Goal: Check status: Check status

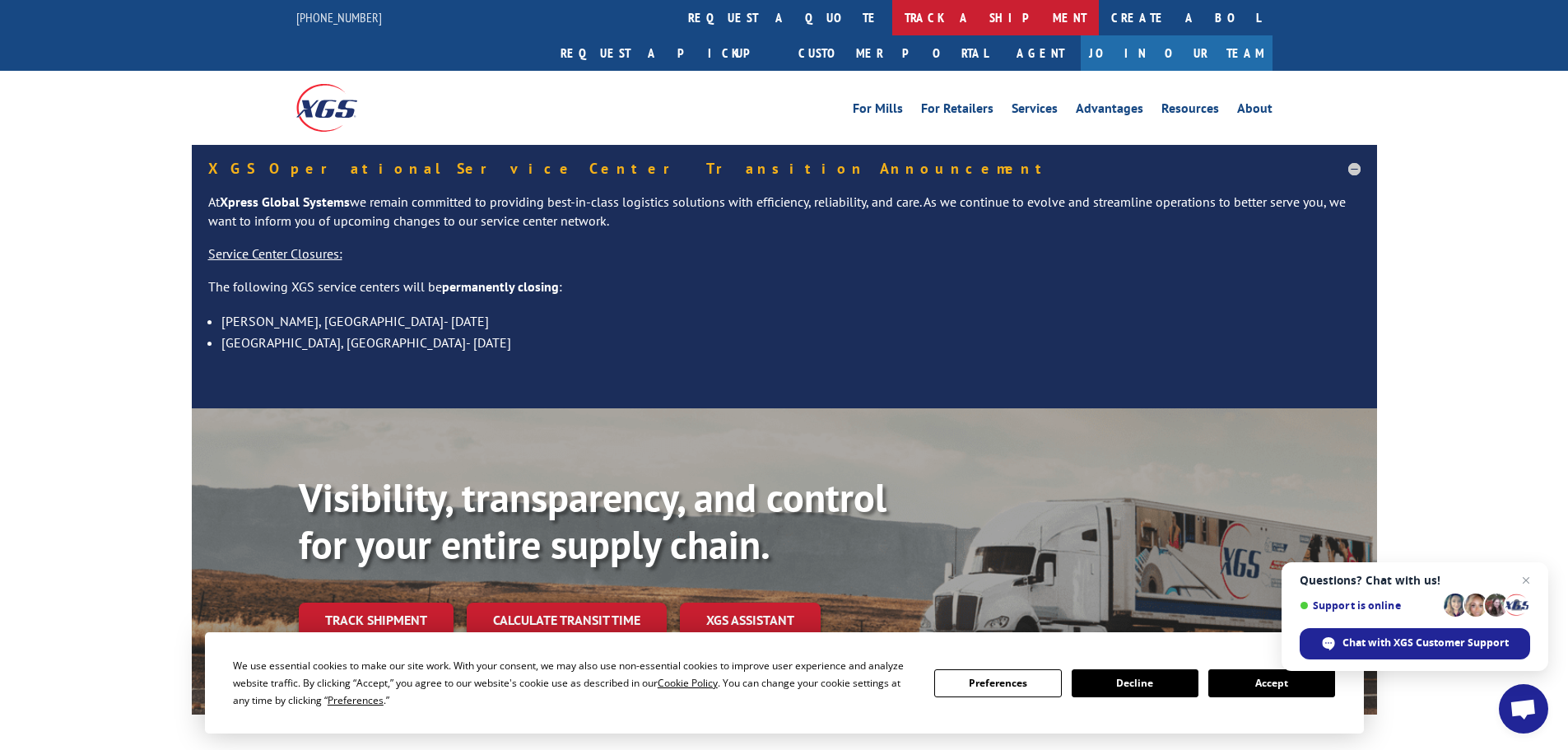
click at [892, 24] on link "track a shipment" at bounding box center [995, 17] width 207 height 35
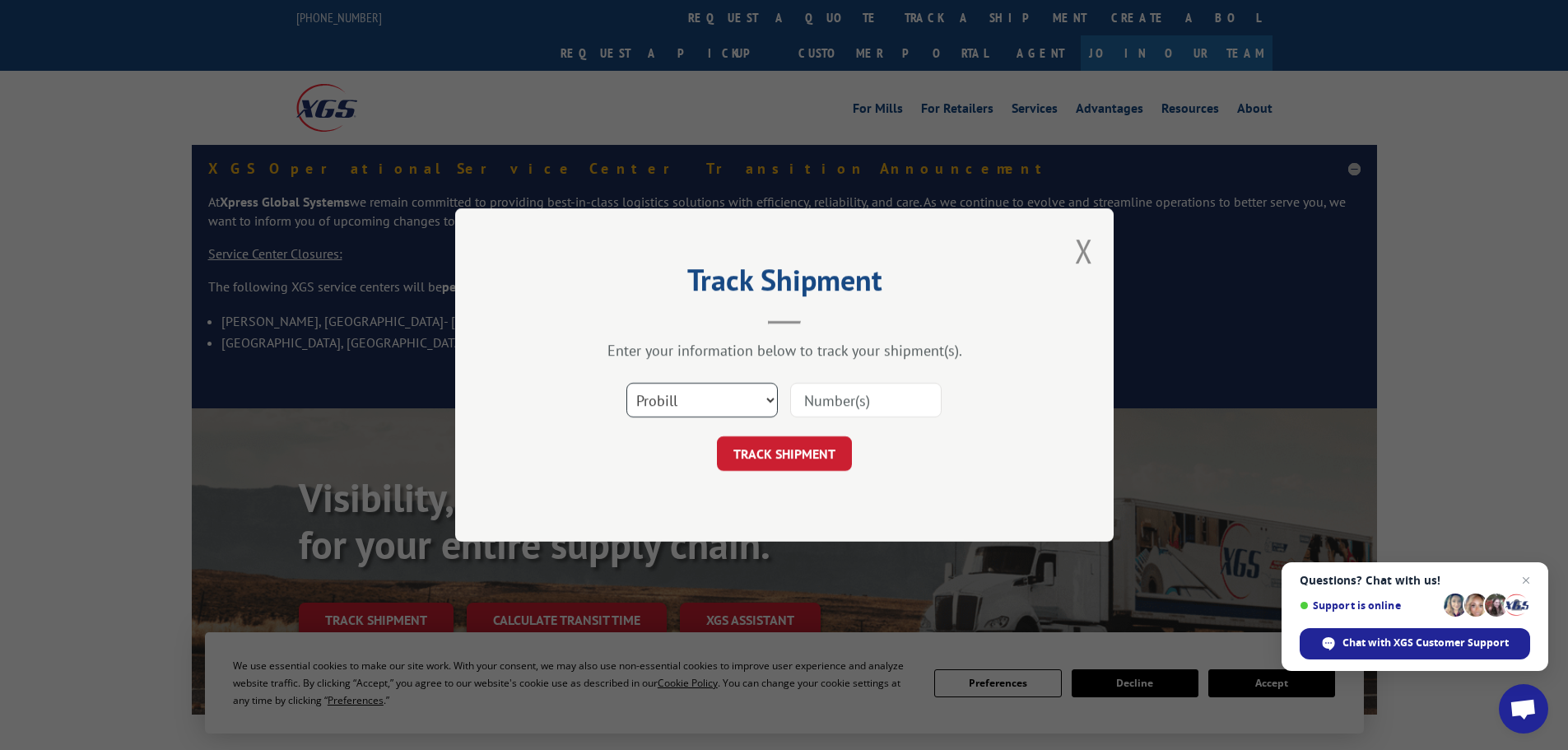
click at [684, 405] on select "Select category... Probill BOL PO" at bounding box center [702, 400] width 151 height 35
select select "bol"
click at [627, 383] on select "Select category... Probill BOL PO" at bounding box center [702, 400] width 151 height 35
click at [868, 392] on input at bounding box center [866, 400] width 151 height 35
paste input "5106119"
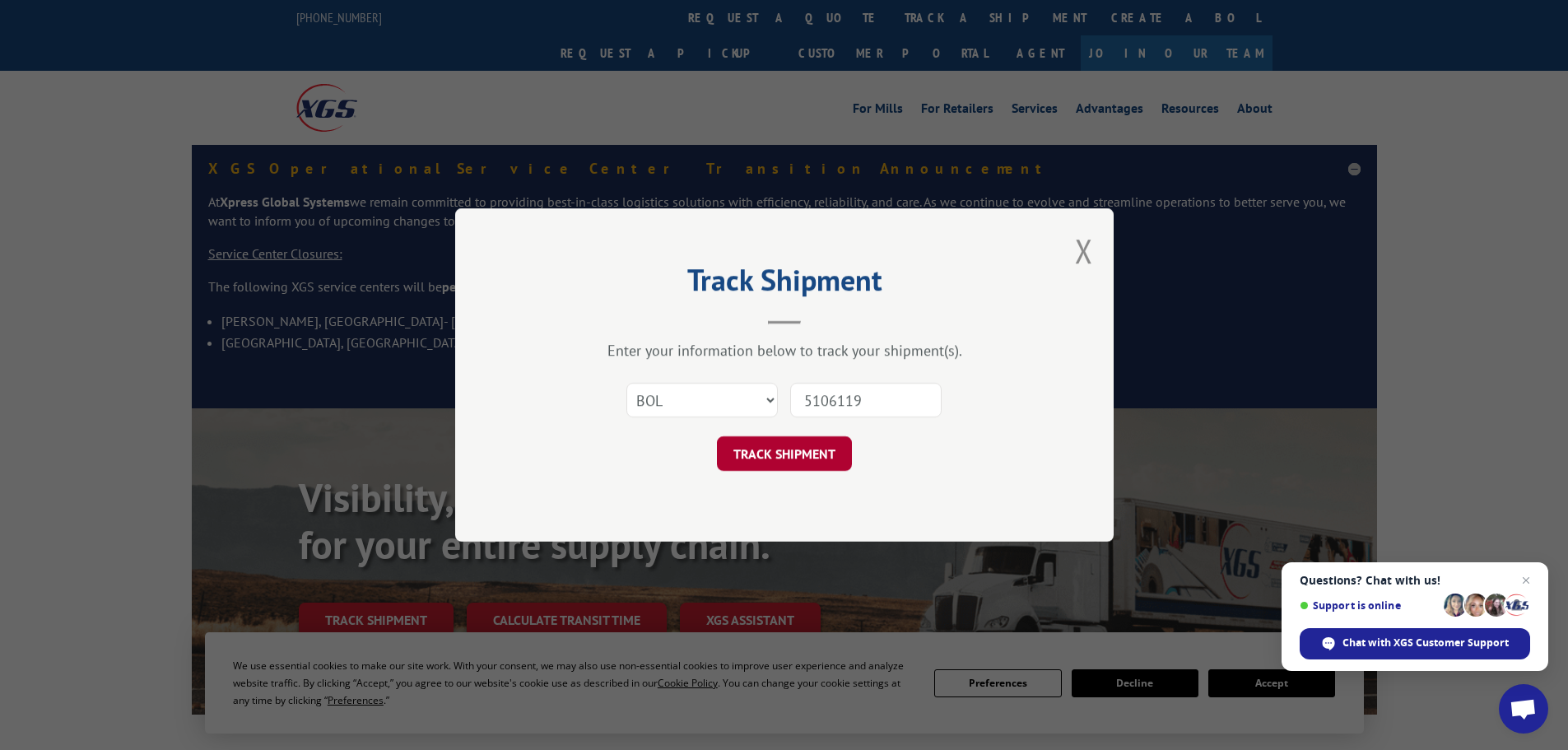
type input "5106119"
drag, startPoint x: 774, startPoint y: 469, endPoint x: 636, endPoint y: 345, distance: 185.5
click at [635, 345] on div "Enter your information below to track your shipment(s). Select category... Prob…" at bounding box center [784, 407] width 494 height 131
click at [660, 401] on select "Select category... Probill BOL PO" at bounding box center [702, 400] width 151 height 35
click at [921, 472] on div "Track Shipment Enter your information below to track your shipment(s). Select c…" at bounding box center [784, 375] width 659 height 334
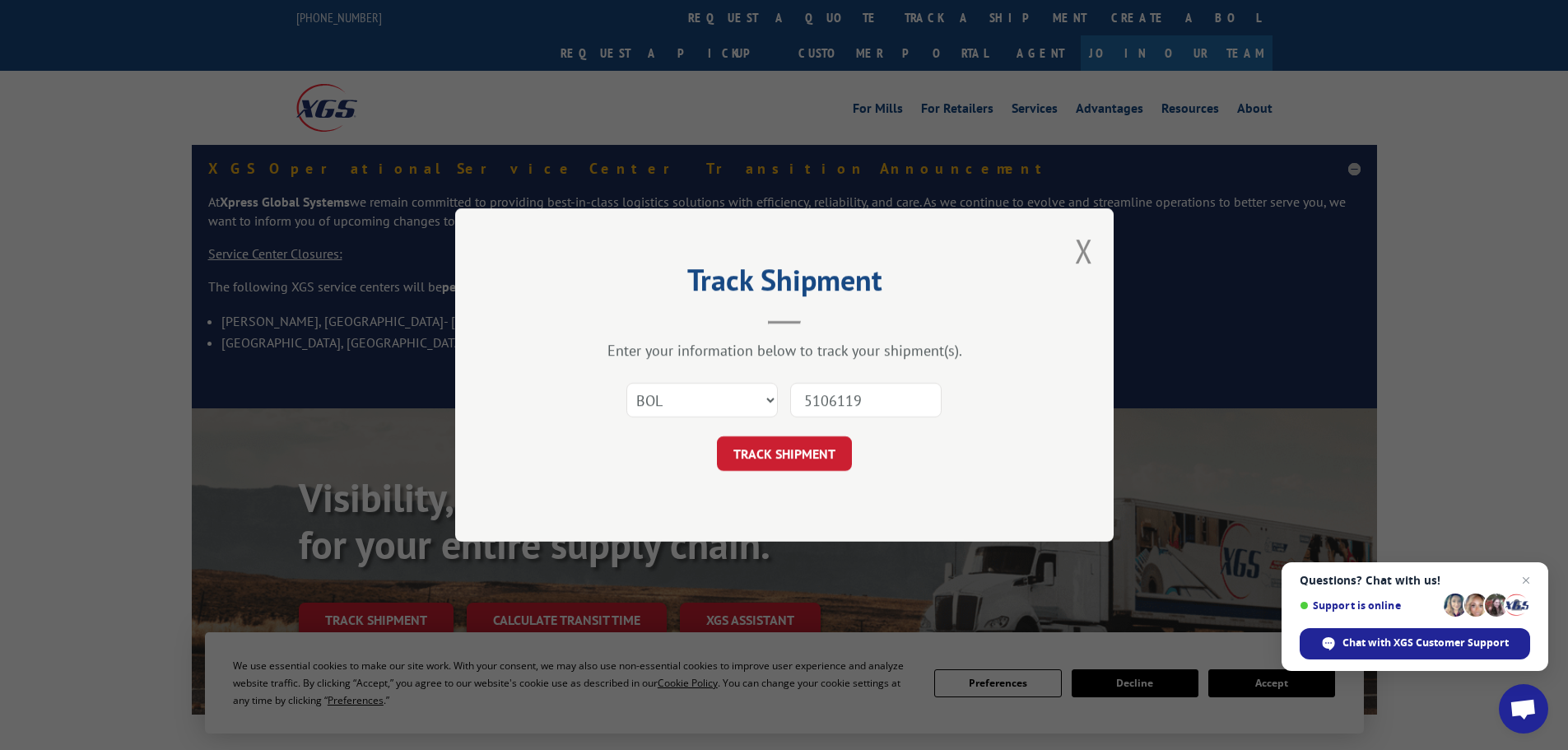
click at [826, 458] on button "TRACK SHIPMENT" at bounding box center [784, 454] width 135 height 35
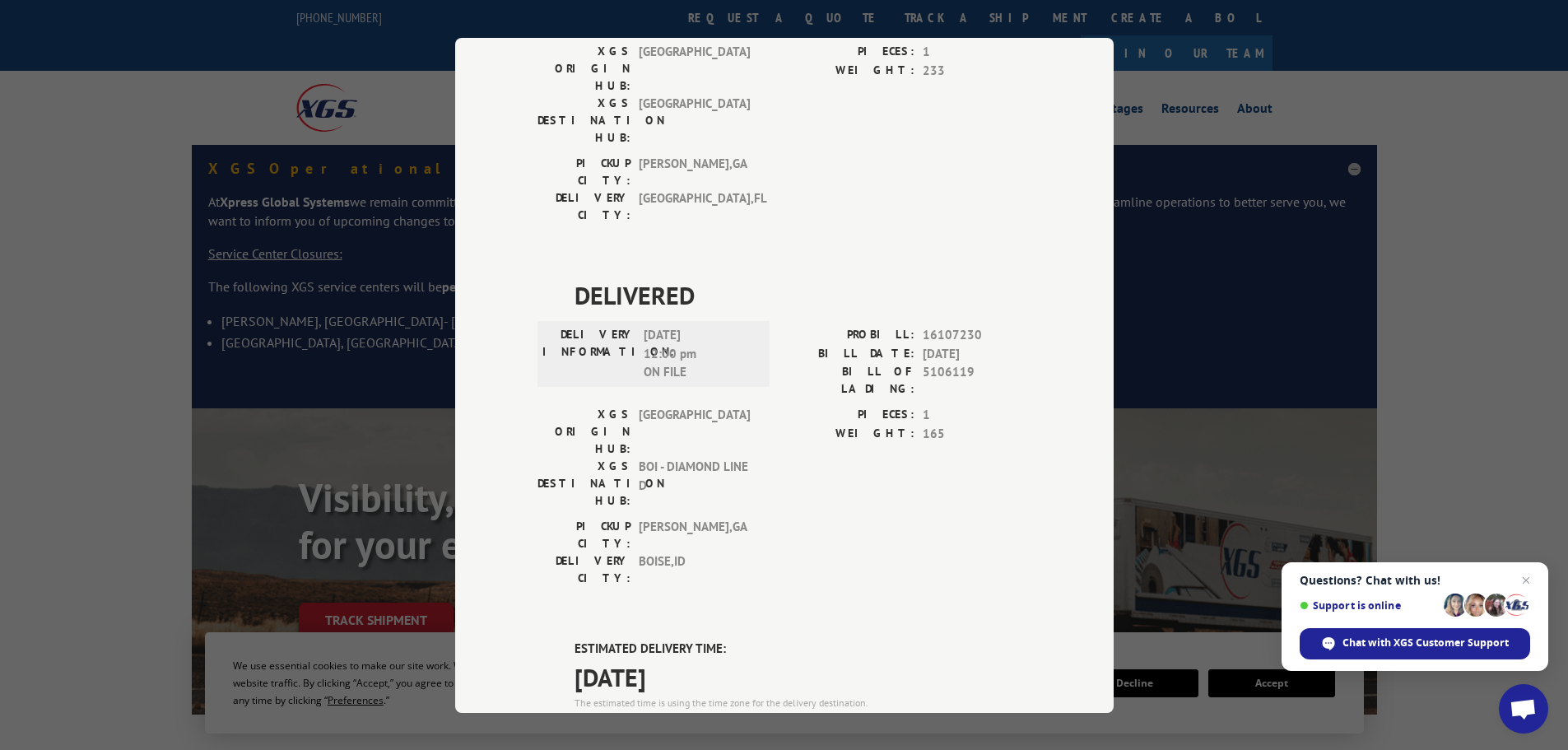
scroll to position [49, 0]
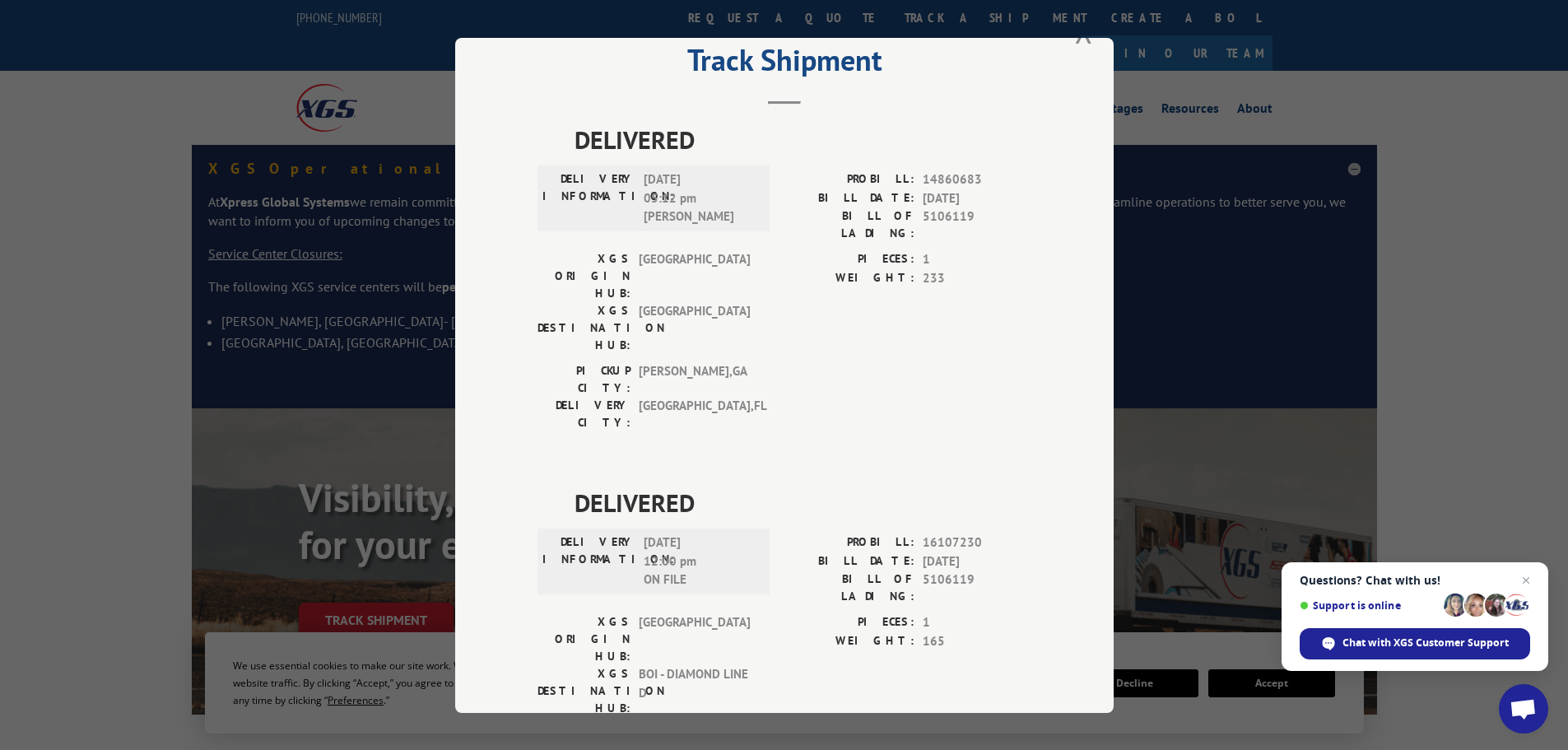
click at [1067, 47] on div "Track Shipment DELIVERED DELIVERY INFORMATION: [DATE] 05:12 pm [PERSON_NAME]: 1…" at bounding box center [784, 375] width 659 height 675
click at [1075, 40] on button "Close modal" at bounding box center [1083, 31] width 18 height 44
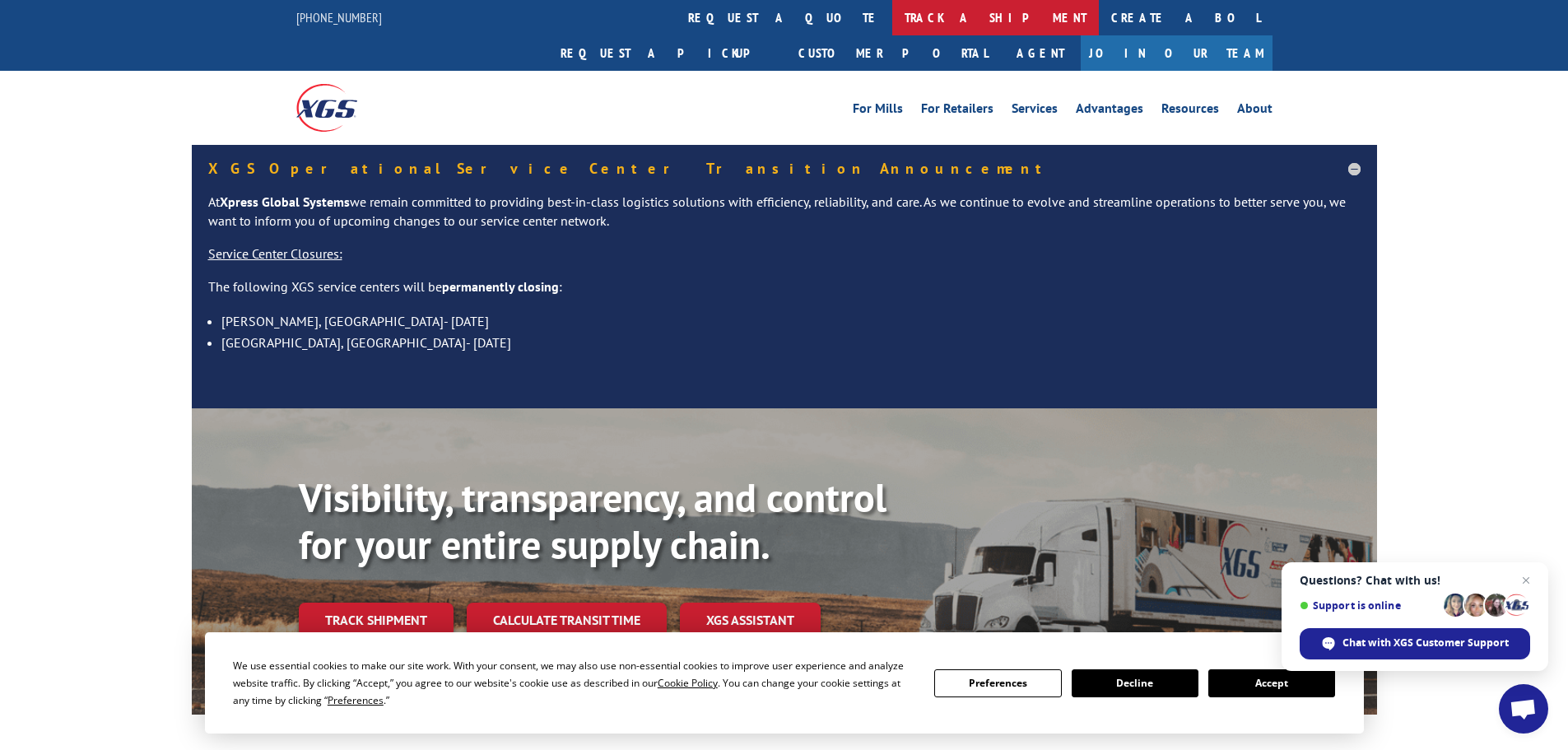
click at [892, 4] on link "track a shipment" at bounding box center [995, 17] width 207 height 35
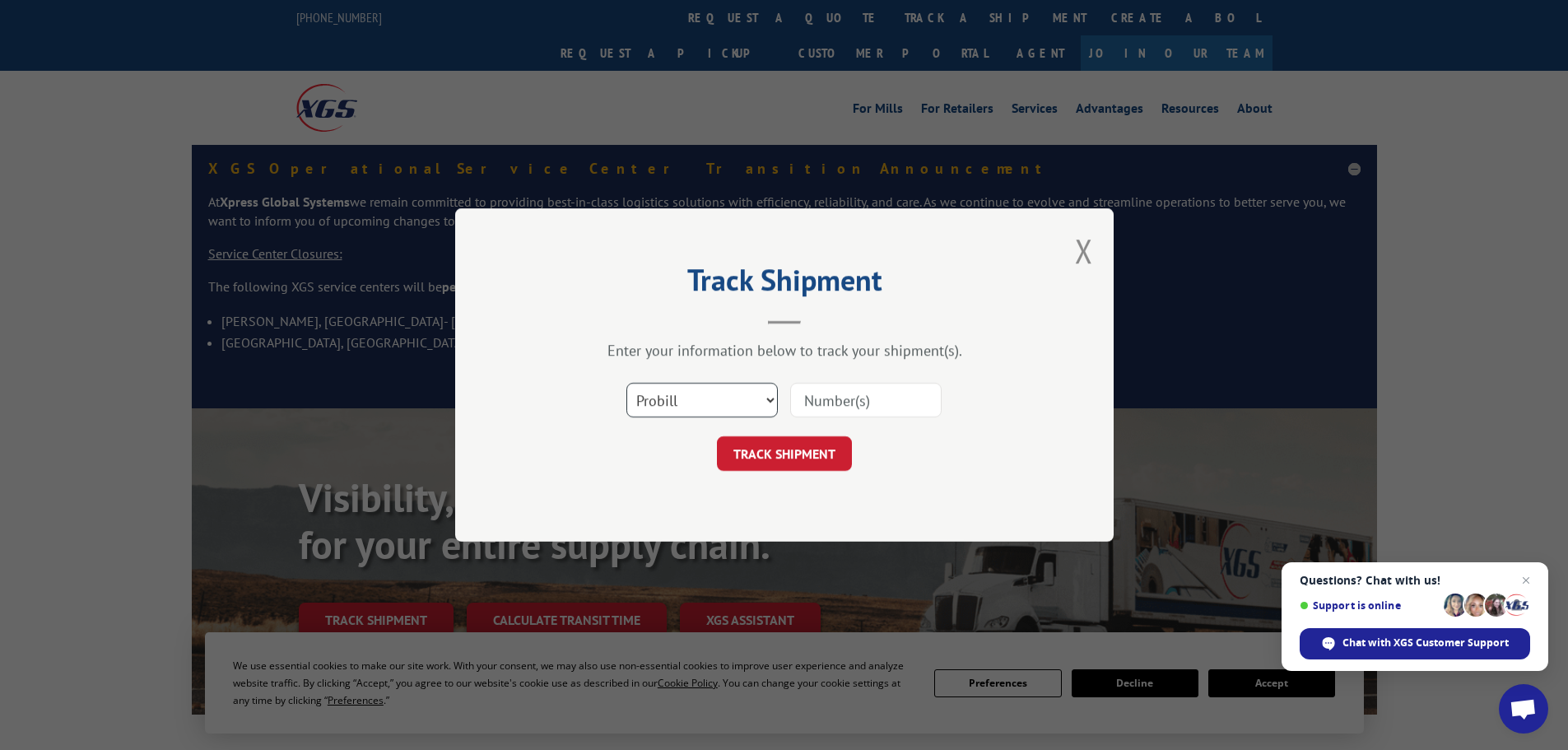
click at [678, 392] on select "Select category... Probill BOL PO" at bounding box center [702, 400] width 151 height 35
select select "bol"
click at [627, 383] on select "Select category... Probill BOL PO" at bounding box center [702, 400] width 151 height 35
click at [830, 396] on input at bounding box center [866, 400] width 151 height 35
paste input "6003243"
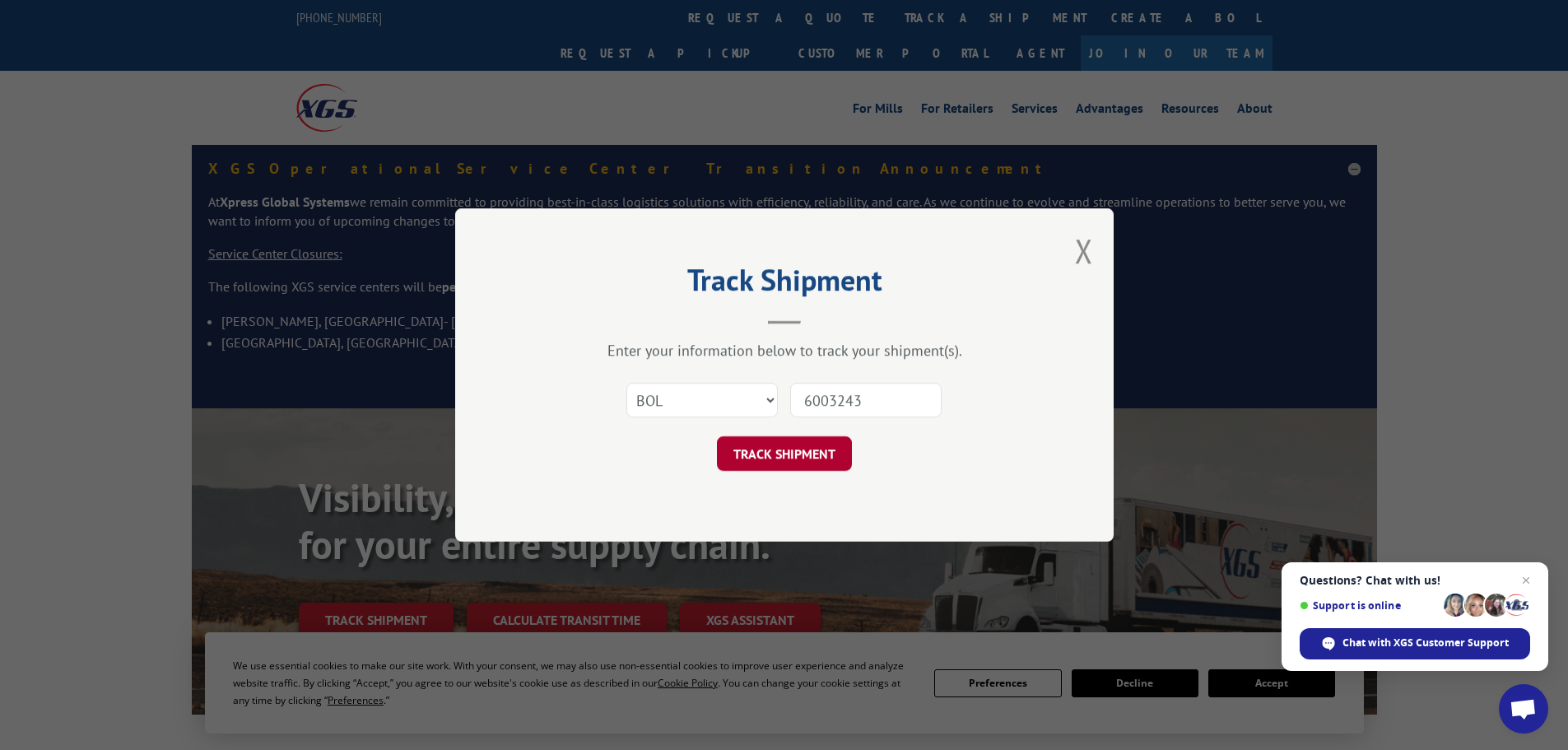
type input "6003243"
click at [821, 462] on button "TRACK SHIPMENT" at bounding box center [784, 454] width 135 height 35
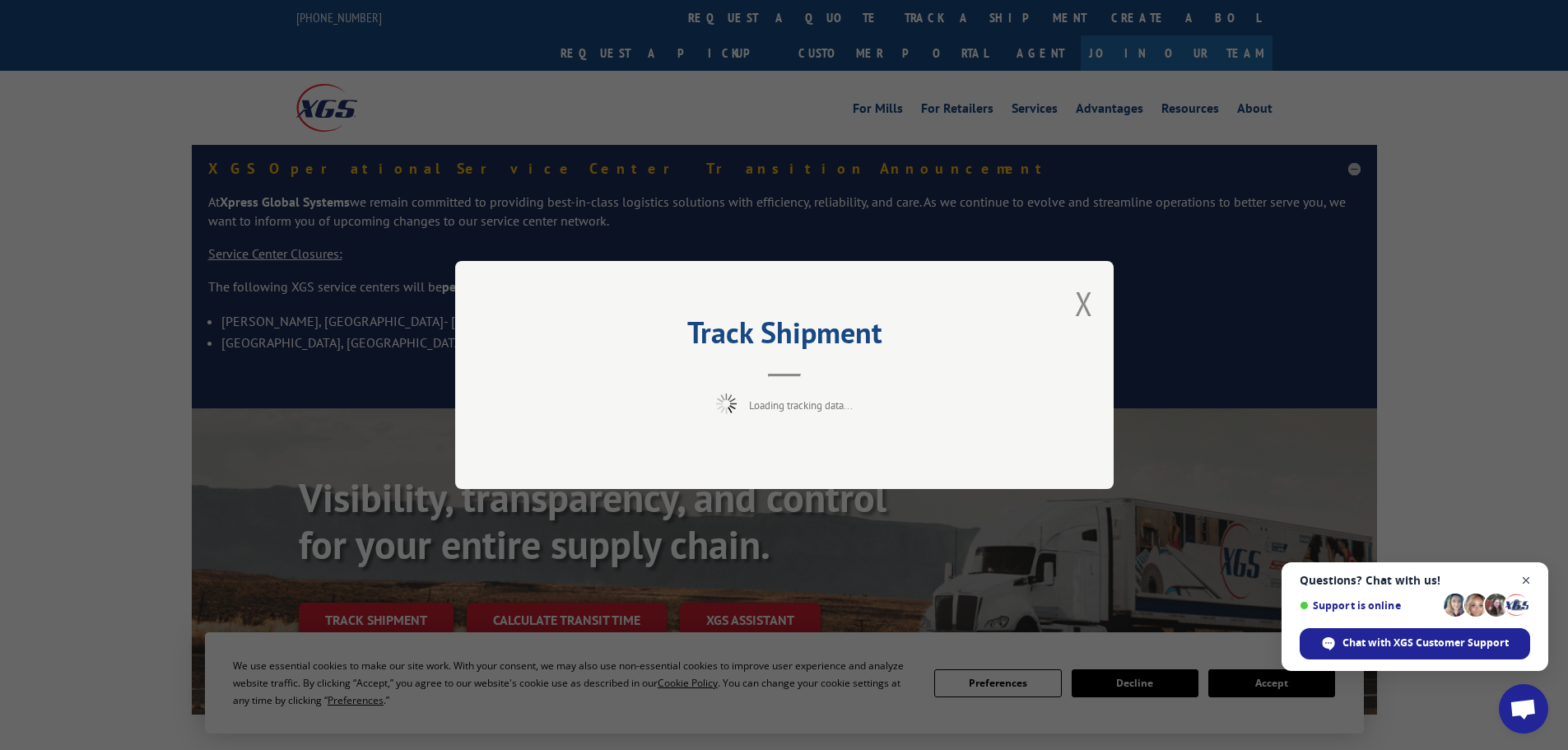
click at [1525, 576] on span "Open chat" at bounding box center [1526, 582] width 21 height 21
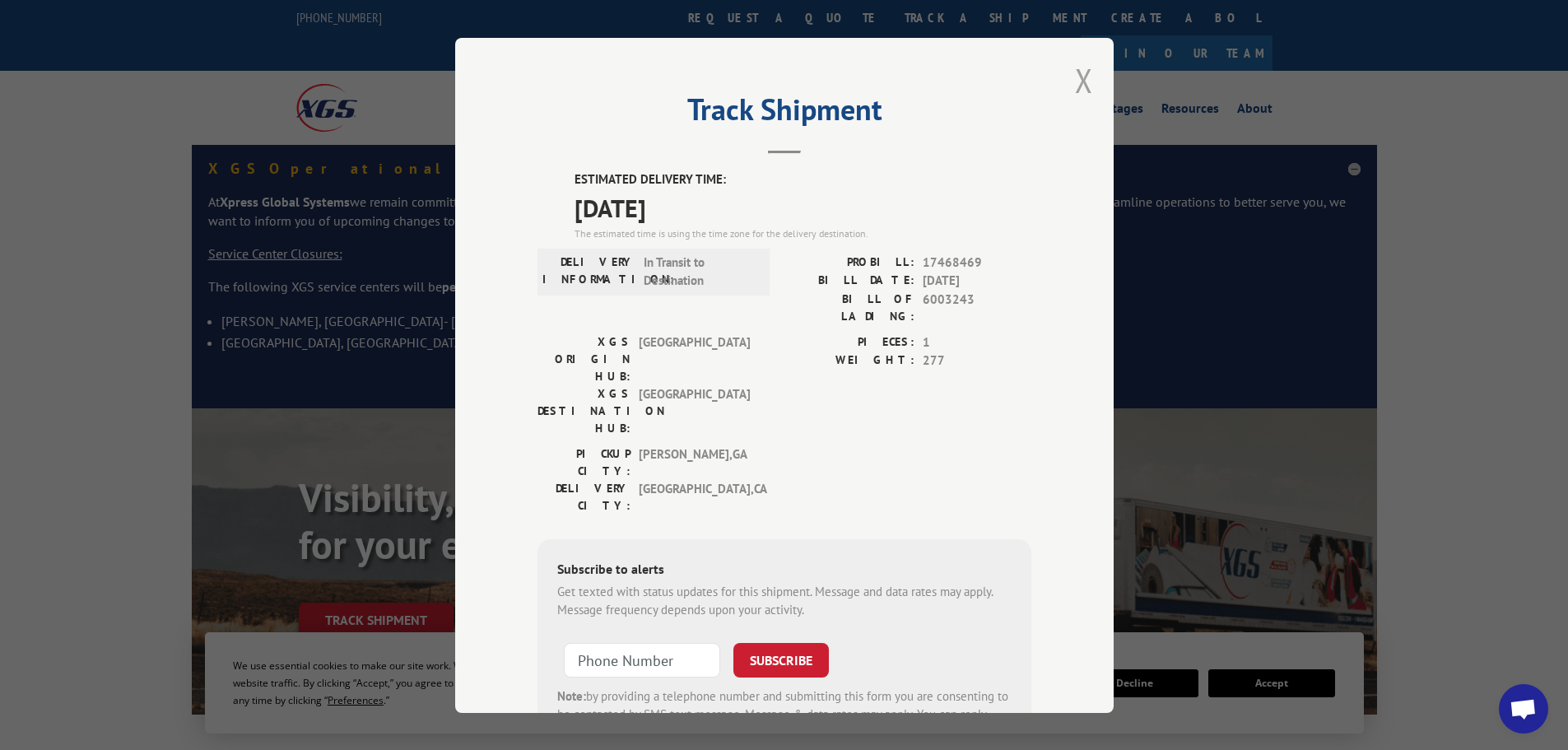
click at [1068, 70] on div "Track Shipment ESTIMATED DELIVERY TIME: [DATE] The estimated time is using the …" at bounding box center [784, 375] width 659 height 675
click at [1075, 71] on button "Close modal" at bounding box center [1083, 80] width 18 height 44
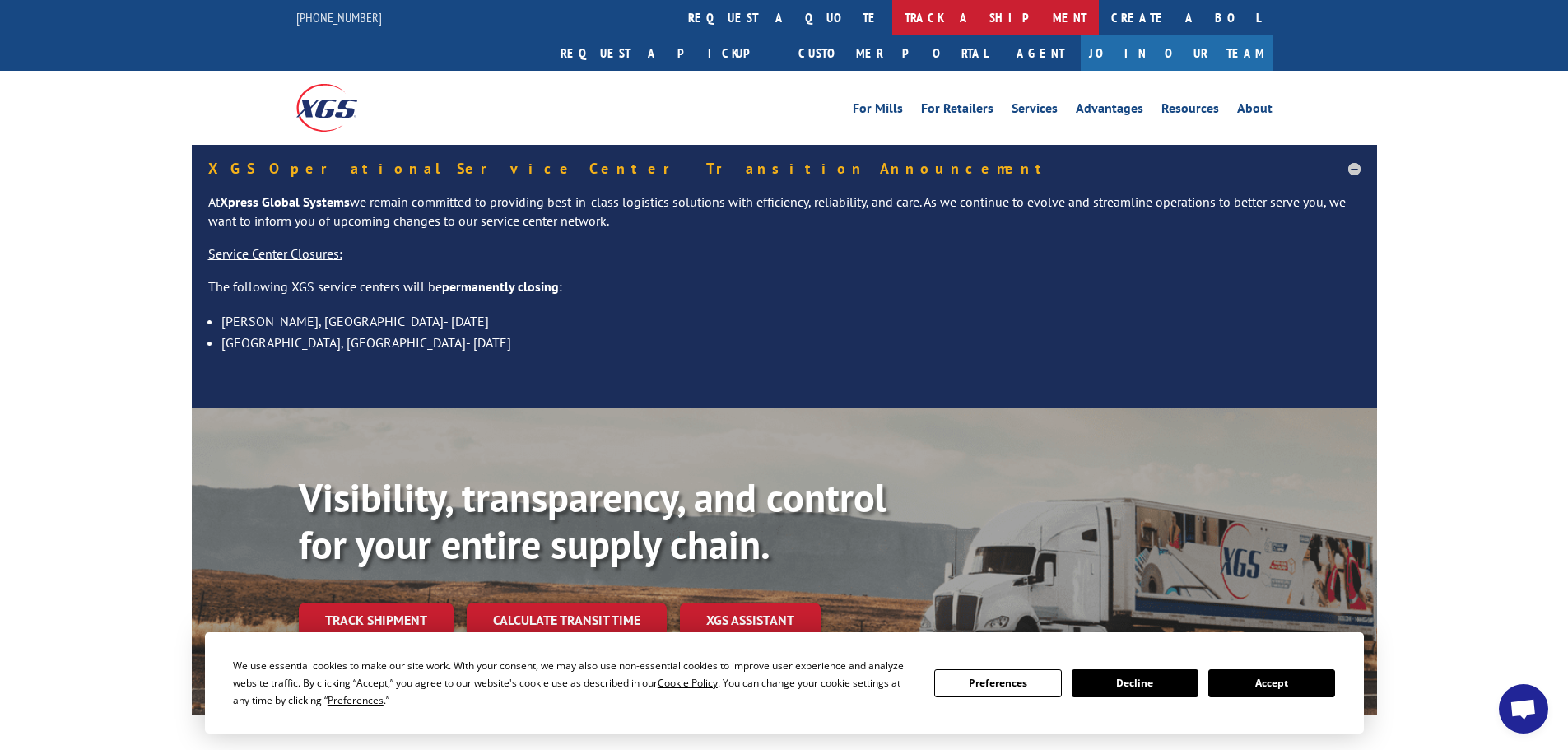
click at [892, 11] on link "track a shipment" at bounding box center [995, 17] width 207 height 35
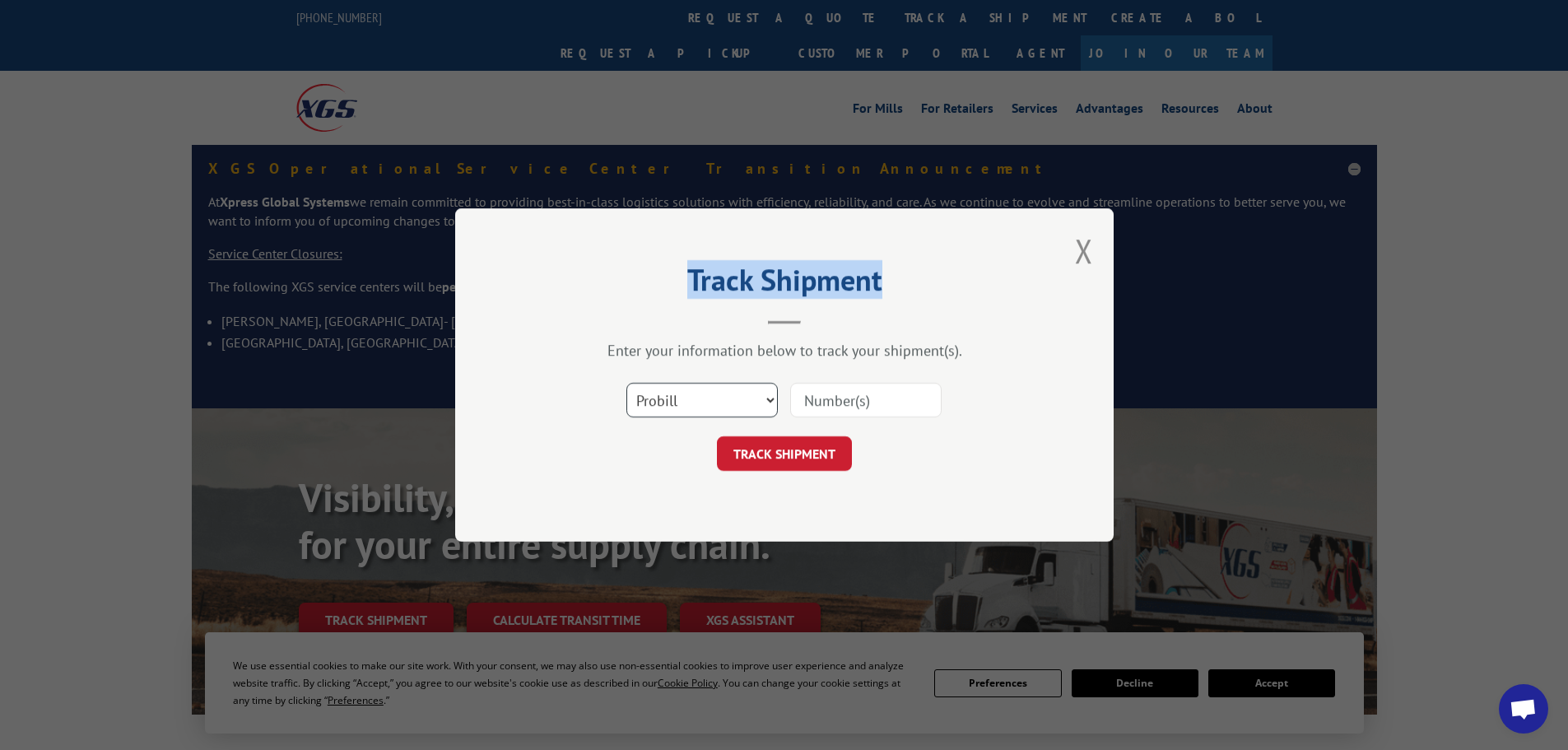
click at [684, 403] on select "Select category... Probill BOL PO" at bounding box center [702, 400] width 151 height 35
select select "bol"
click at [627, 383] on select "Select category... Probill BOL PO" at bounding box center [702, 400] width 151 height 35
click at [832, 414] on input at bounding box center [866, 400] width 151 height 35
paste input "5992587"
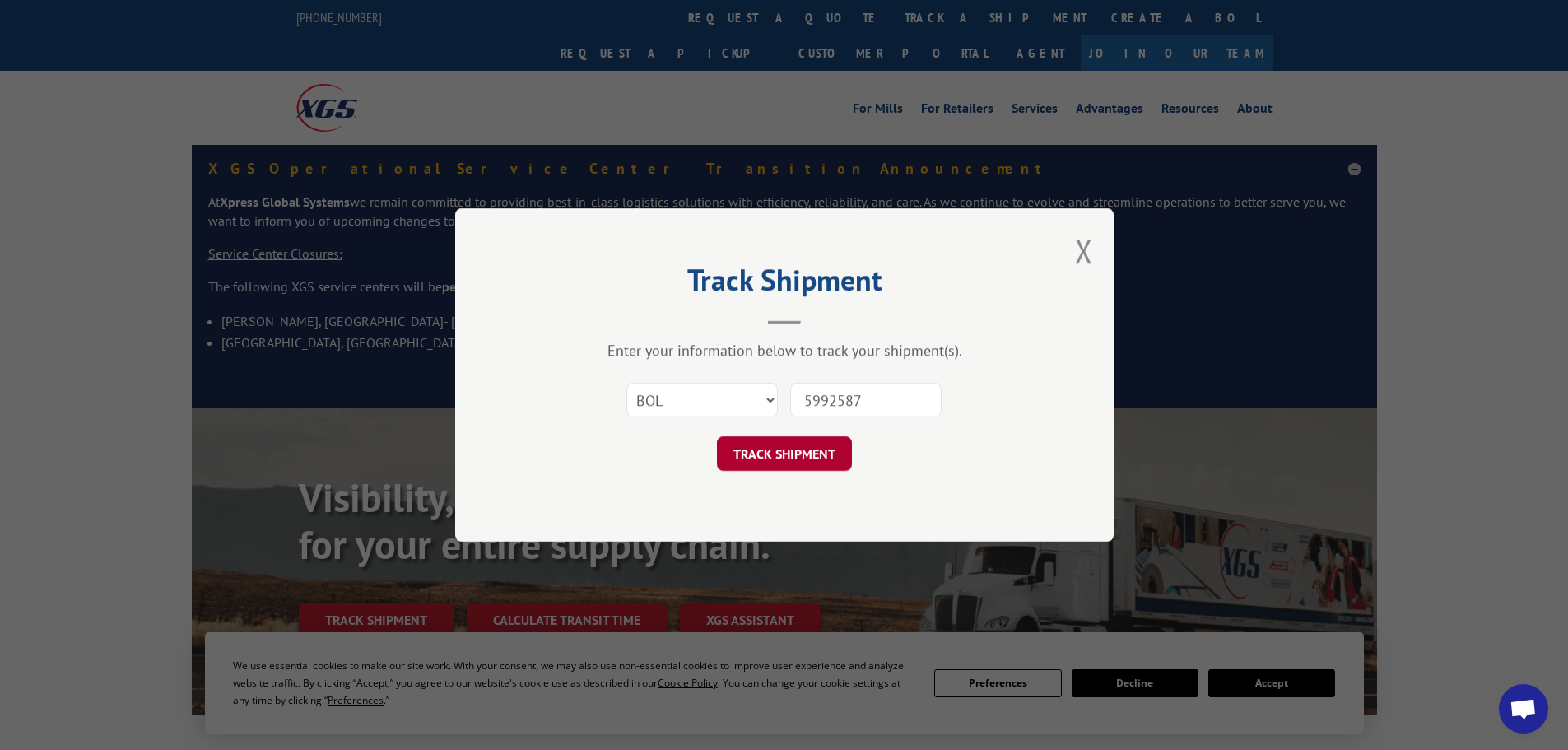
type input "5992587"
click at [777, 450] on button "TRACK SHIPMENT" at bounding box center [784, 454] width 135 height 35
